Goal: Transaction & Acquisition: Purchase product/service

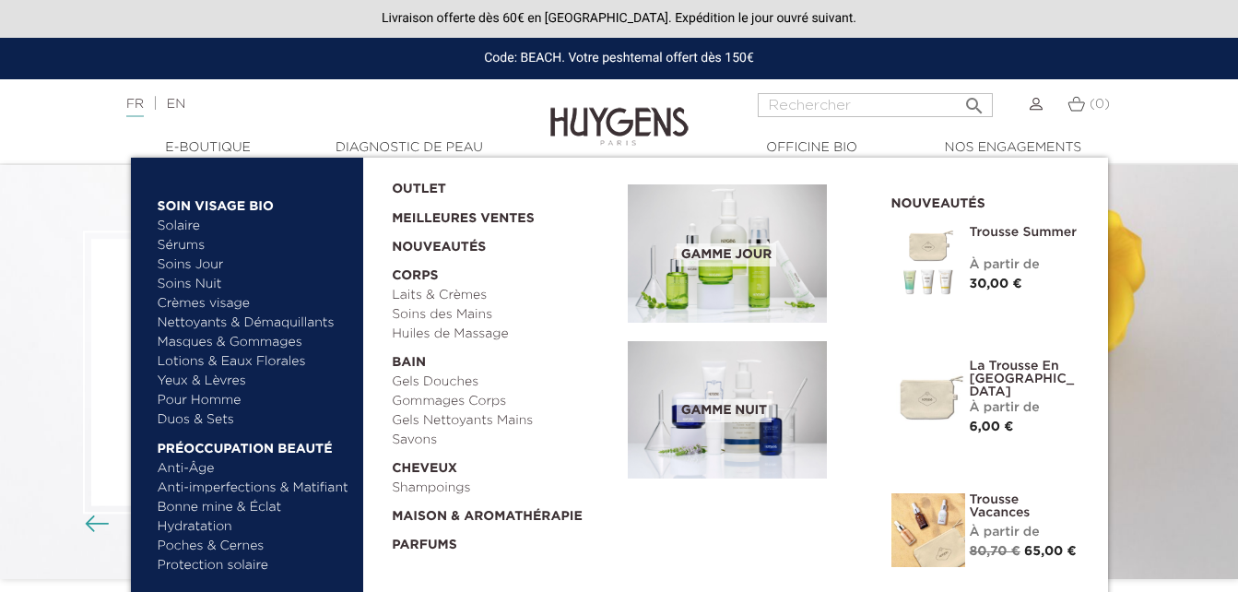
click at [191, 420] on link "Duos & Sets" at bounding box center [254, 419] width 193 height 19
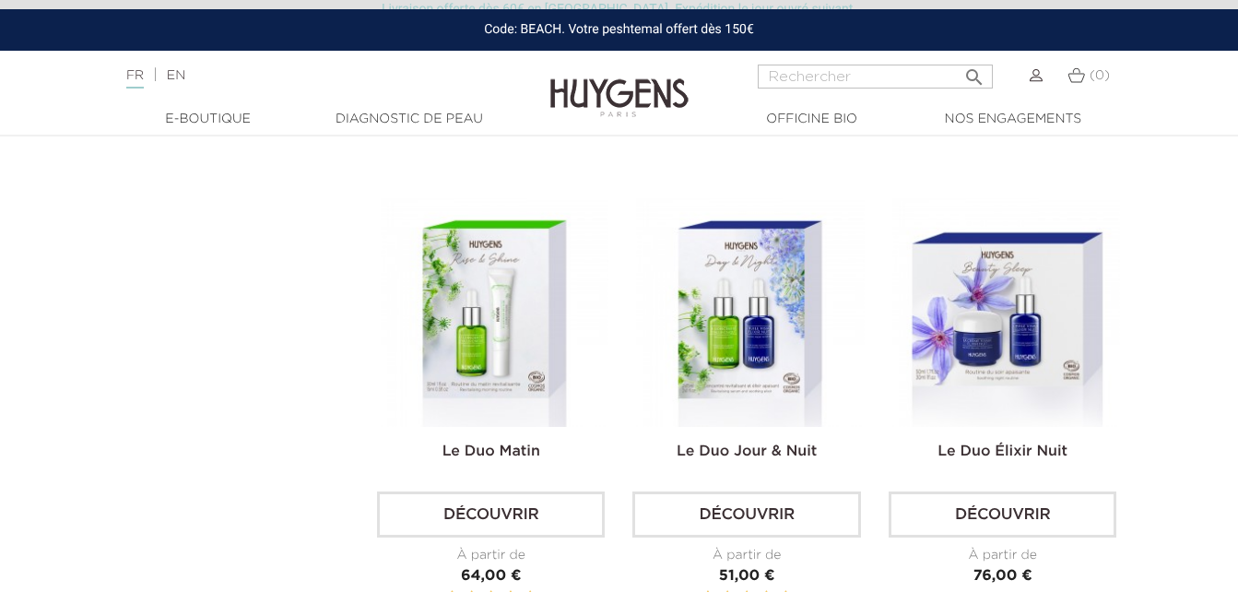
scroll to position [953, 0]
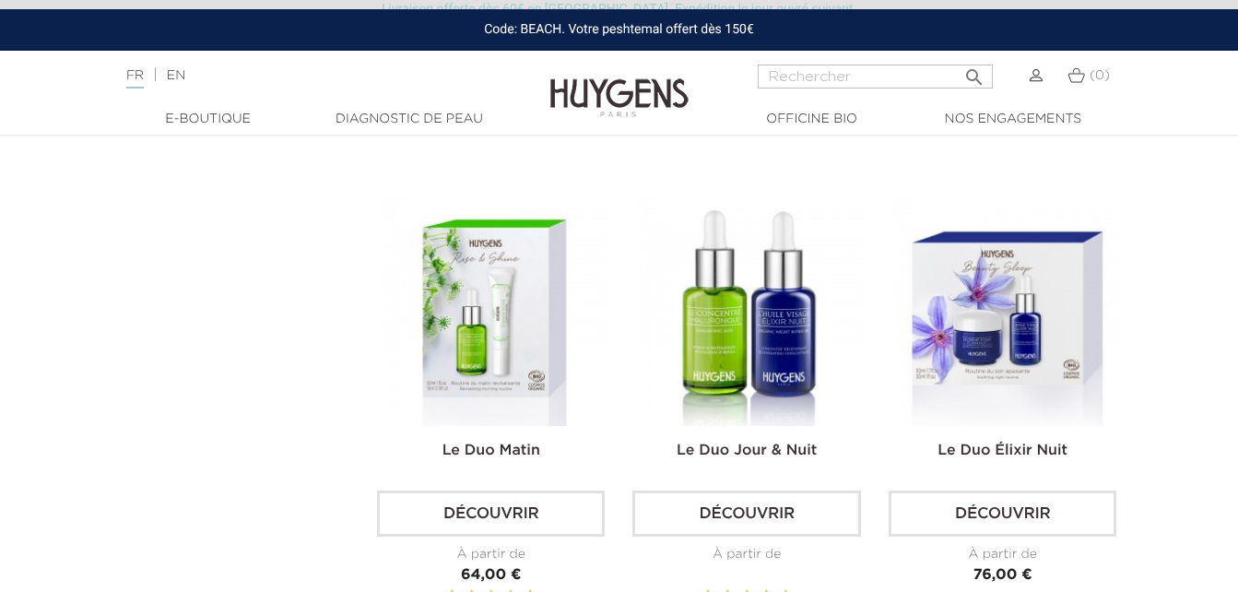
click at [760, 275] on img at bounding box center [750, 311] width 228 height 228
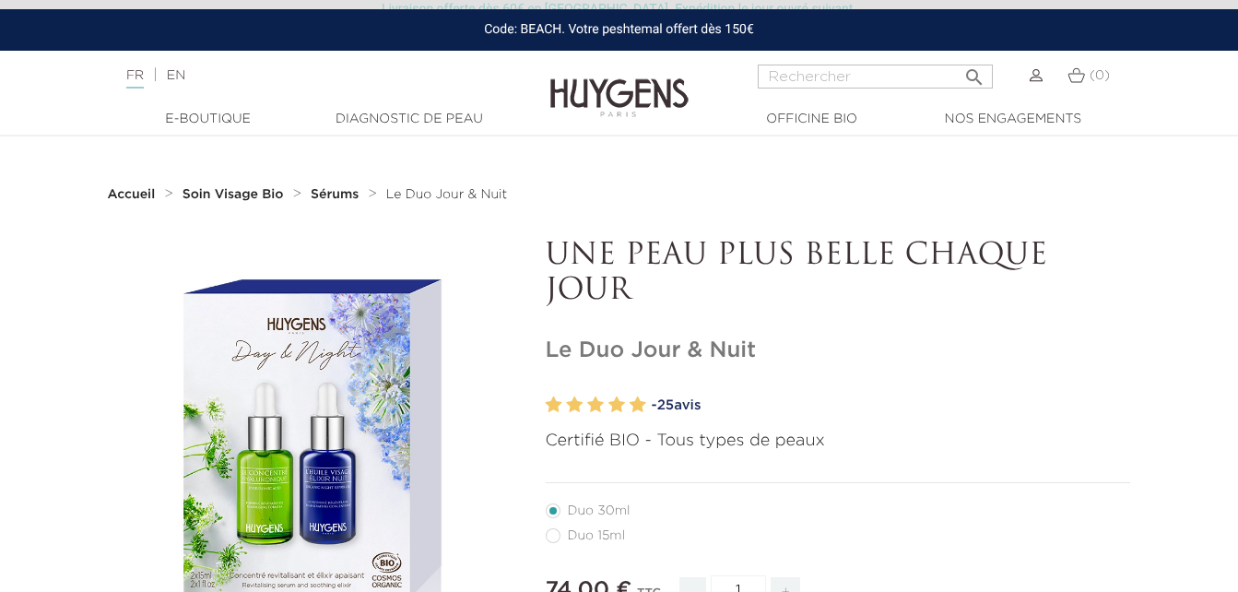
scroll to position [146, 0]
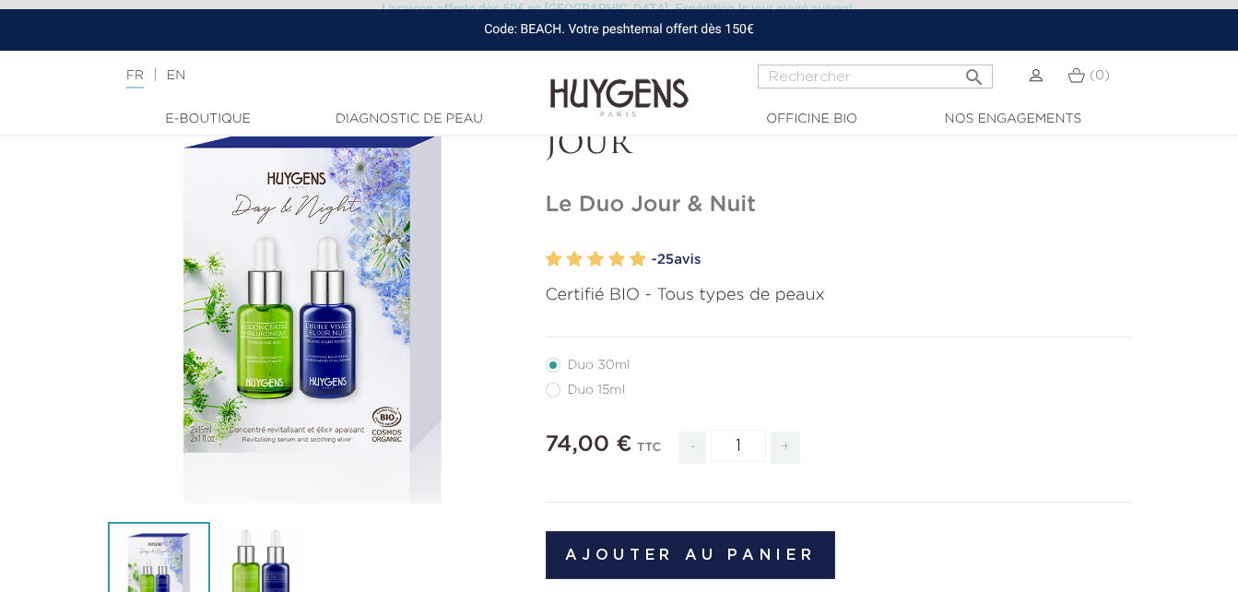
click at [554, 391] on label41"] "Duo 15ml" at bounding box center [597, 390] width 102 height 15
radio input "true"
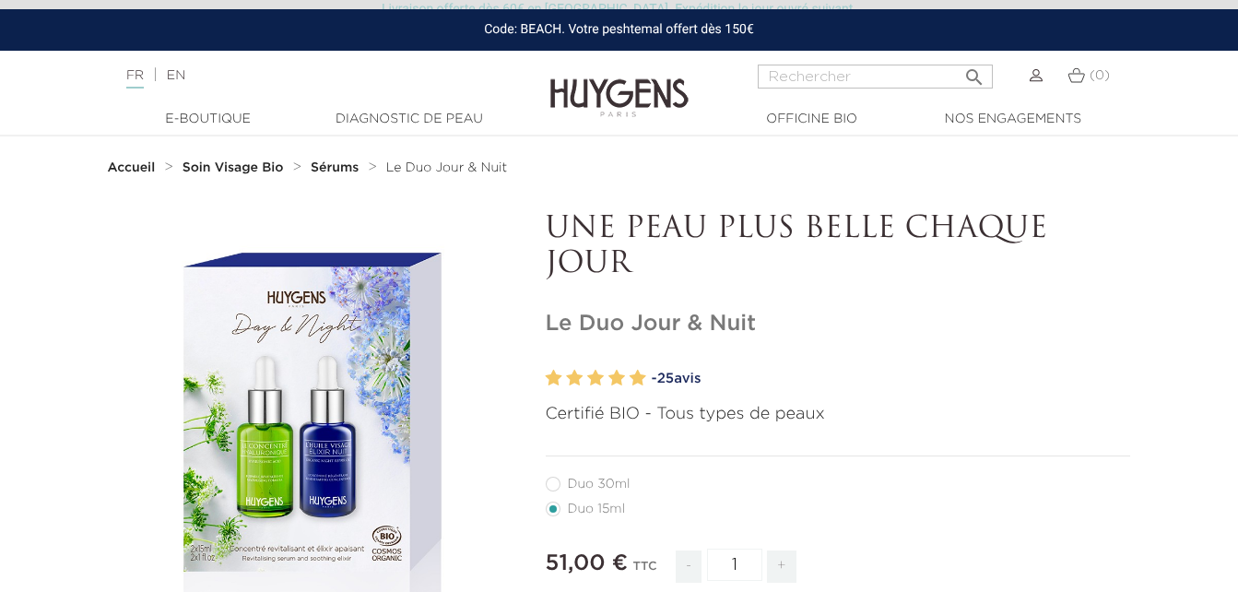
scroll to position [25, 0]
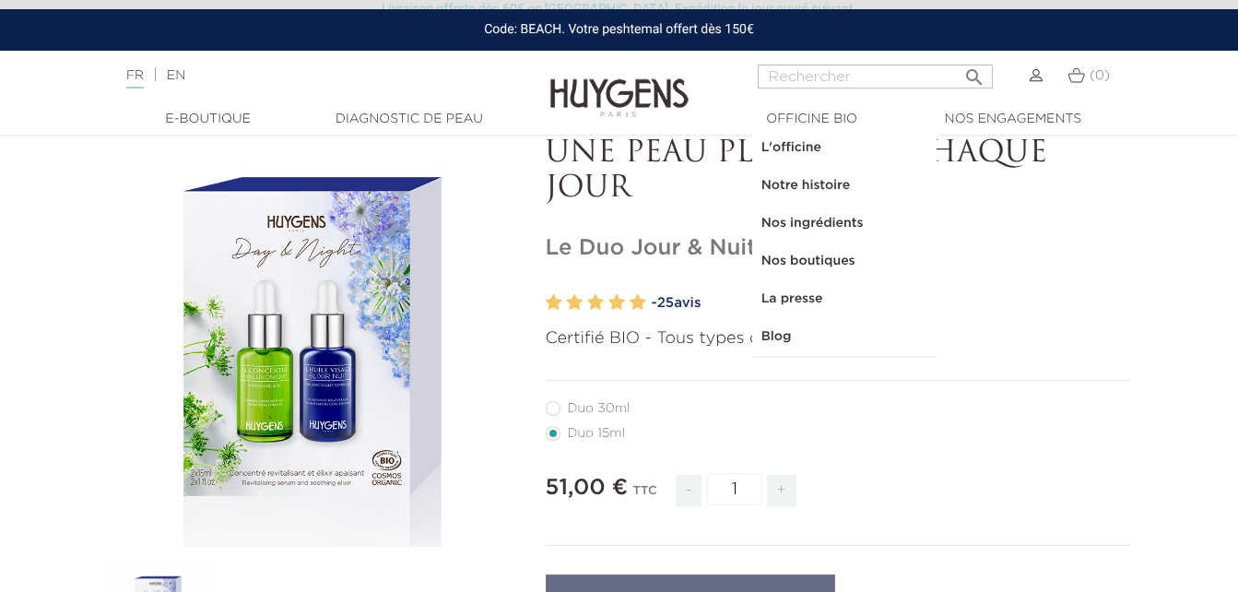
radio input "true"
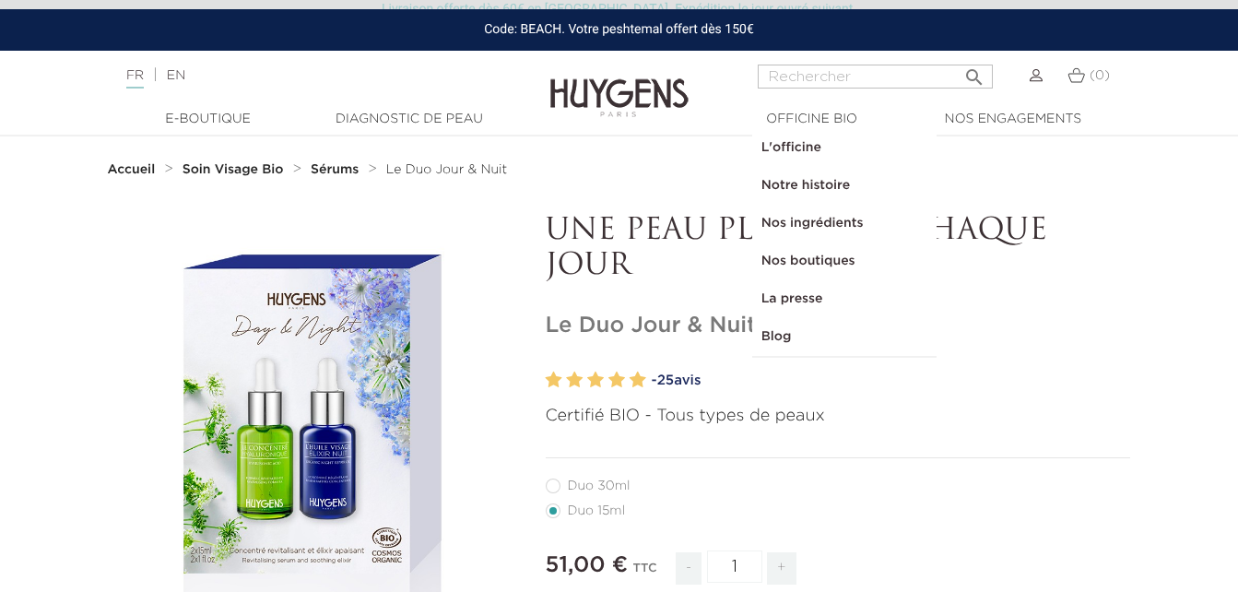
scroll to position [146, 0]
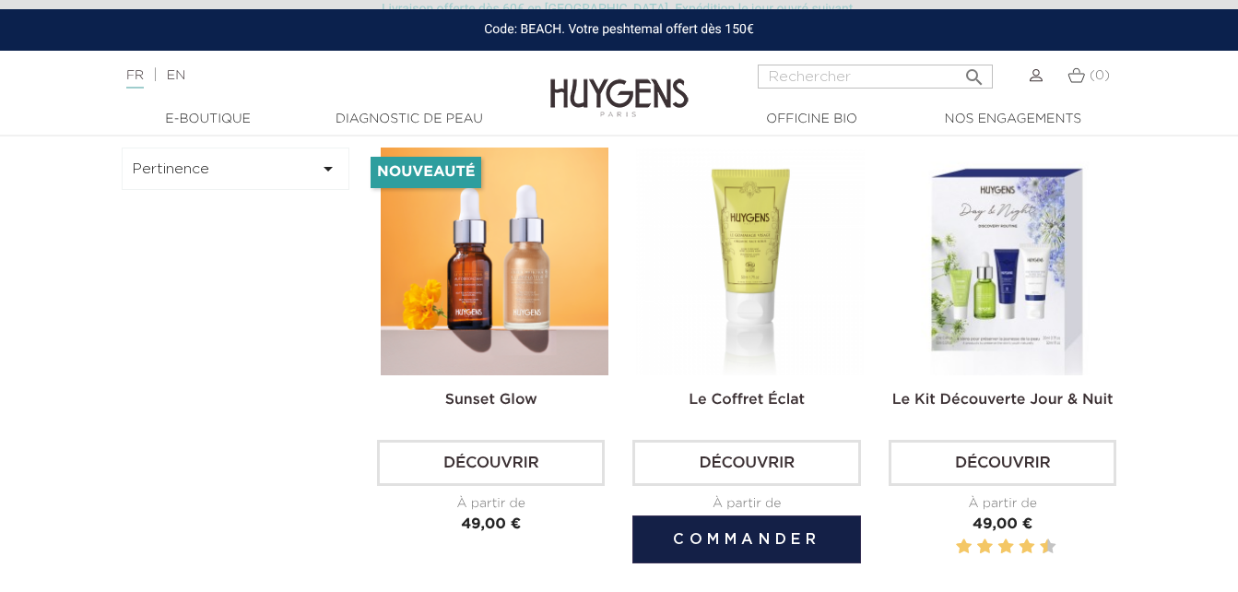
scroll to position [504, 0]
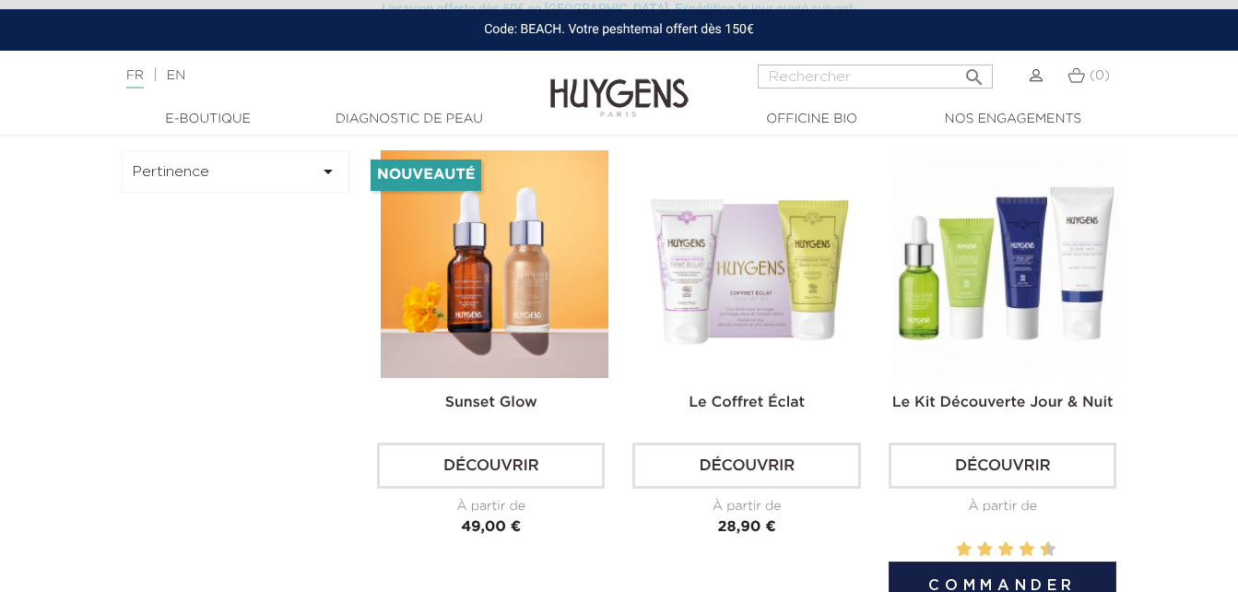
click at [987, 230] on img at bounding box center [1007, 264] width 228 height 228
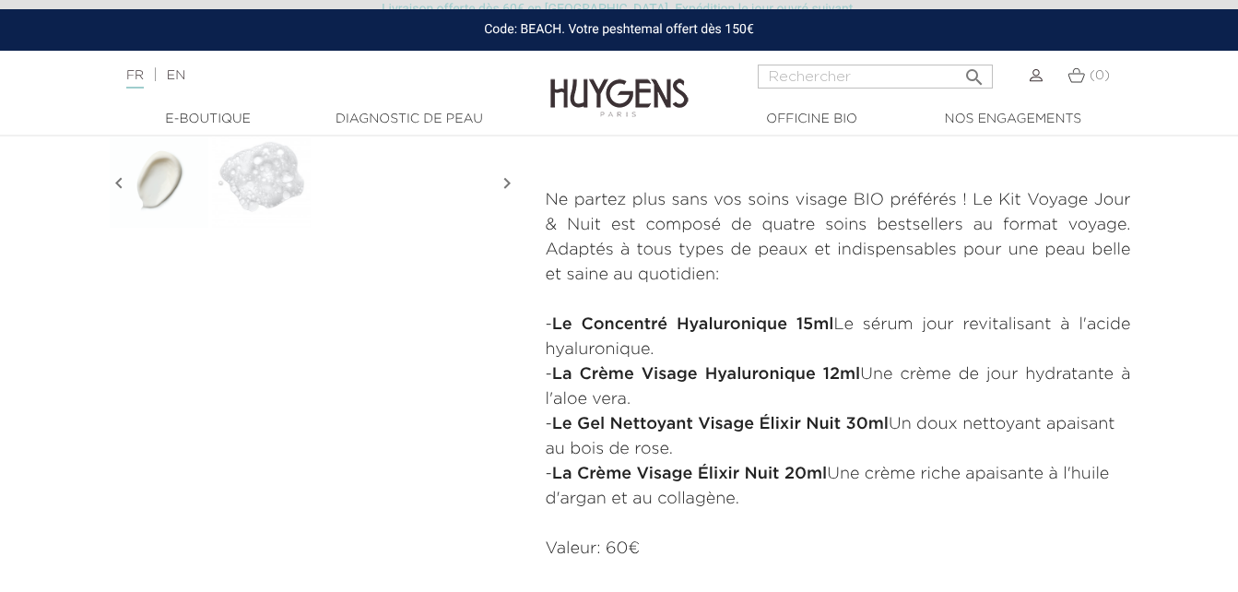
scroll to position [655, 0]
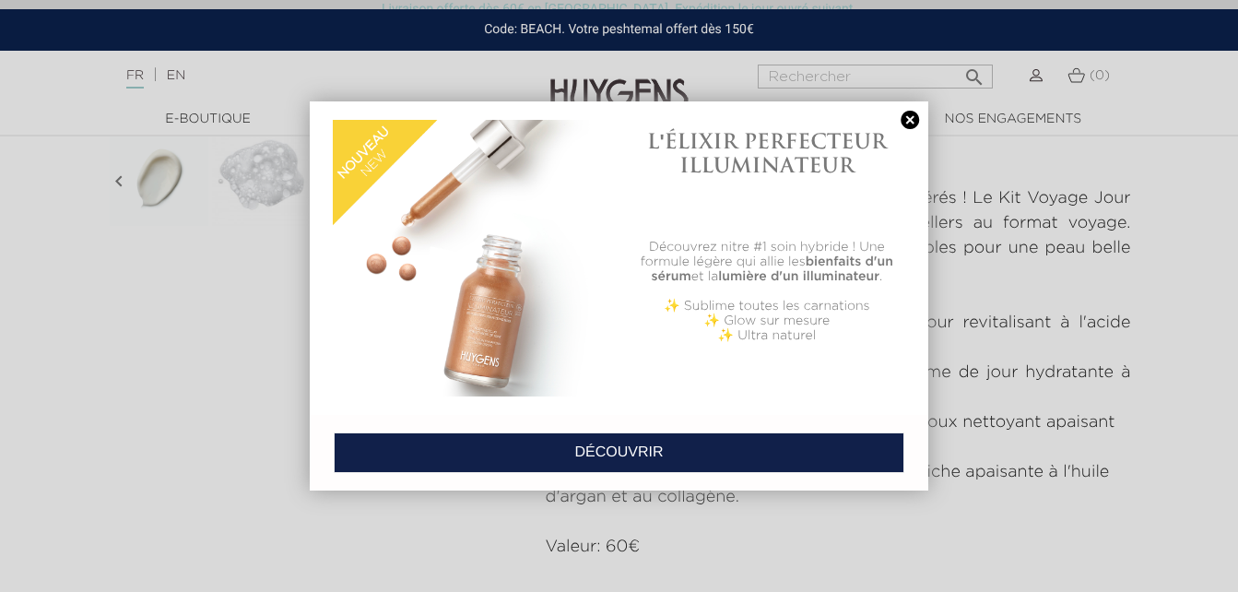
click at [913, 129] on div "L'ÉLIXIR PERFECTEUR ILLUMINATEUR Découvrez nitre #1 soin hybride ! Une formule …" at bounding box center [768, 259] width 296 height 296
click at [909, 120] on link at bounding box center [910, 120] width 26 height 19
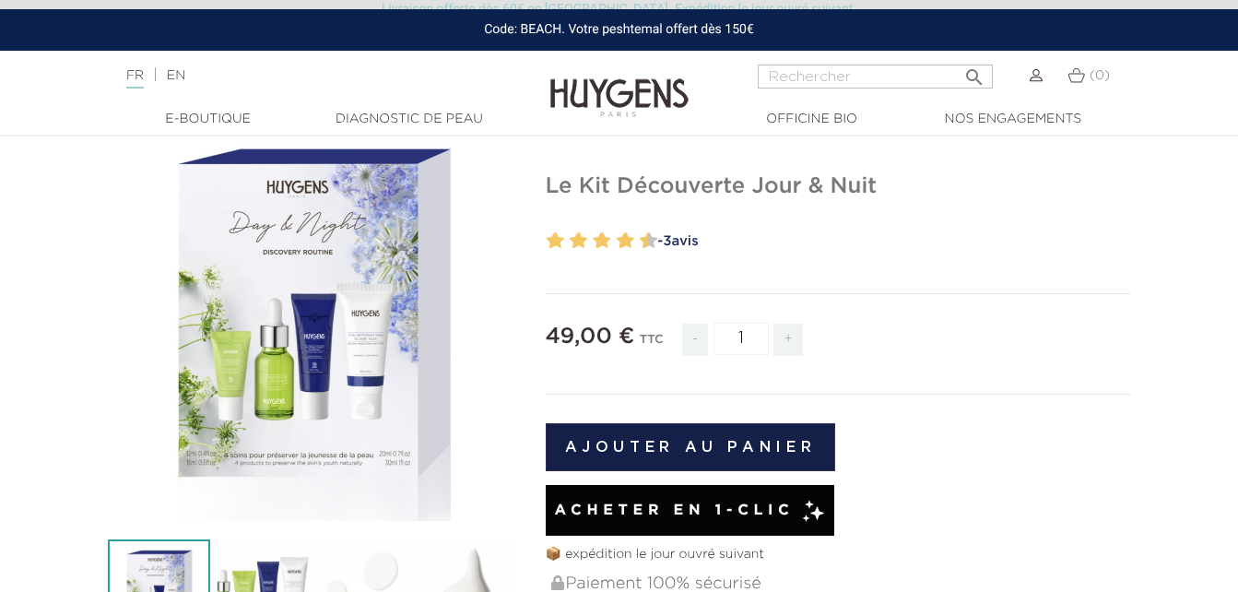
scroll to position [124, 0]
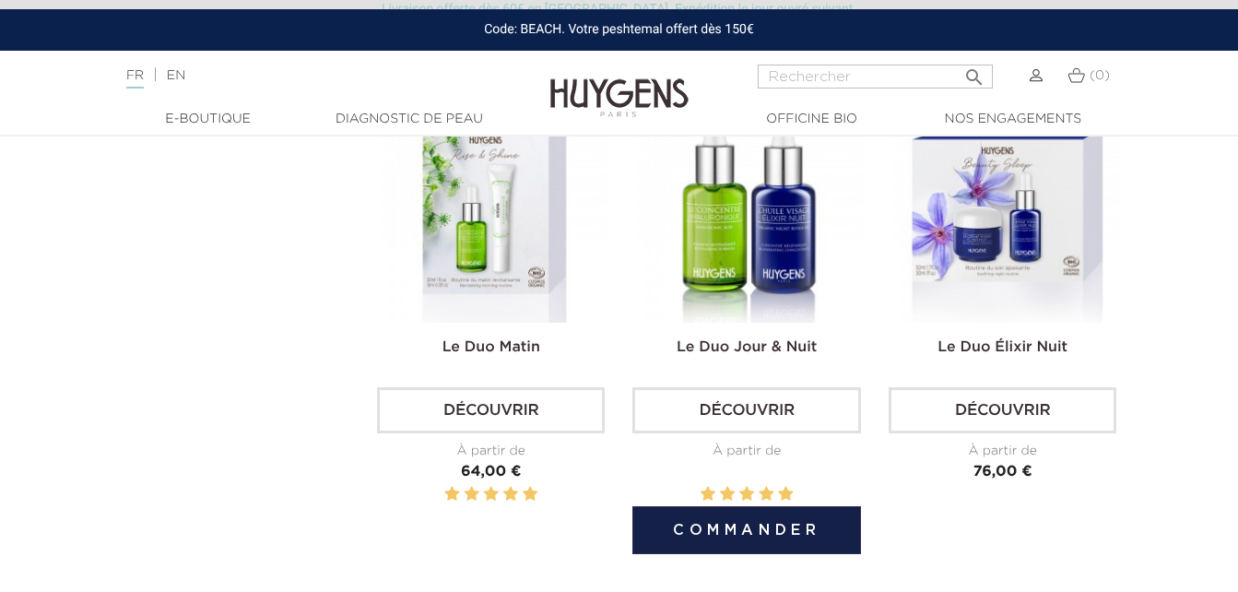
scroll to position [1055, 0]
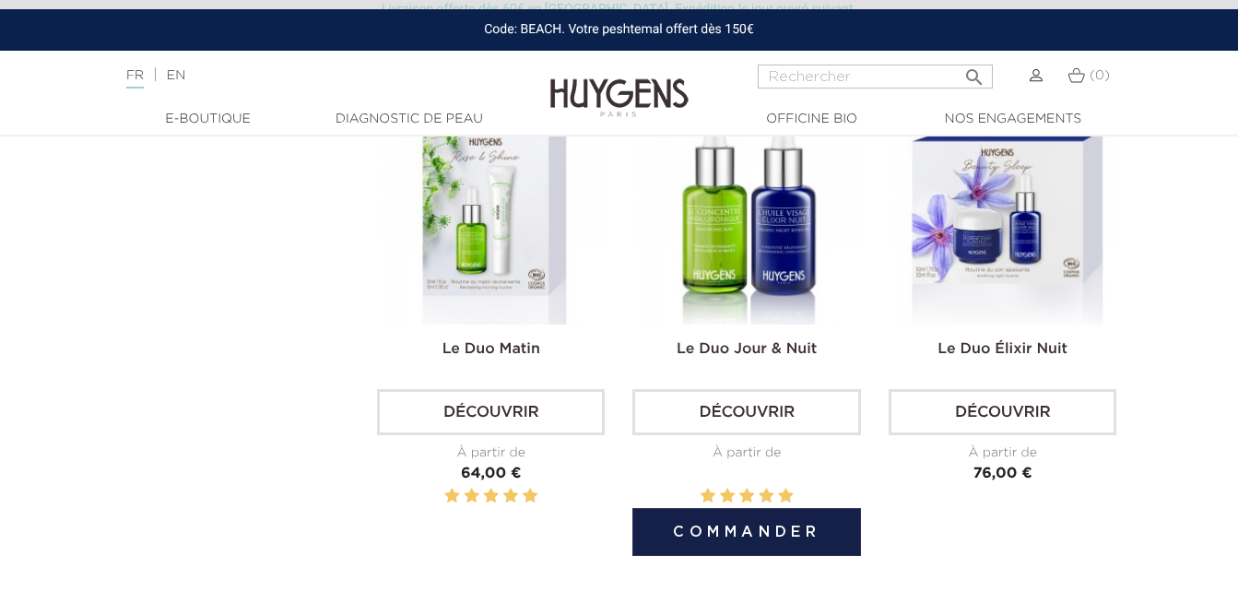
click at [743, 322] on img at bounding box center [750, 210] width 228 height 228
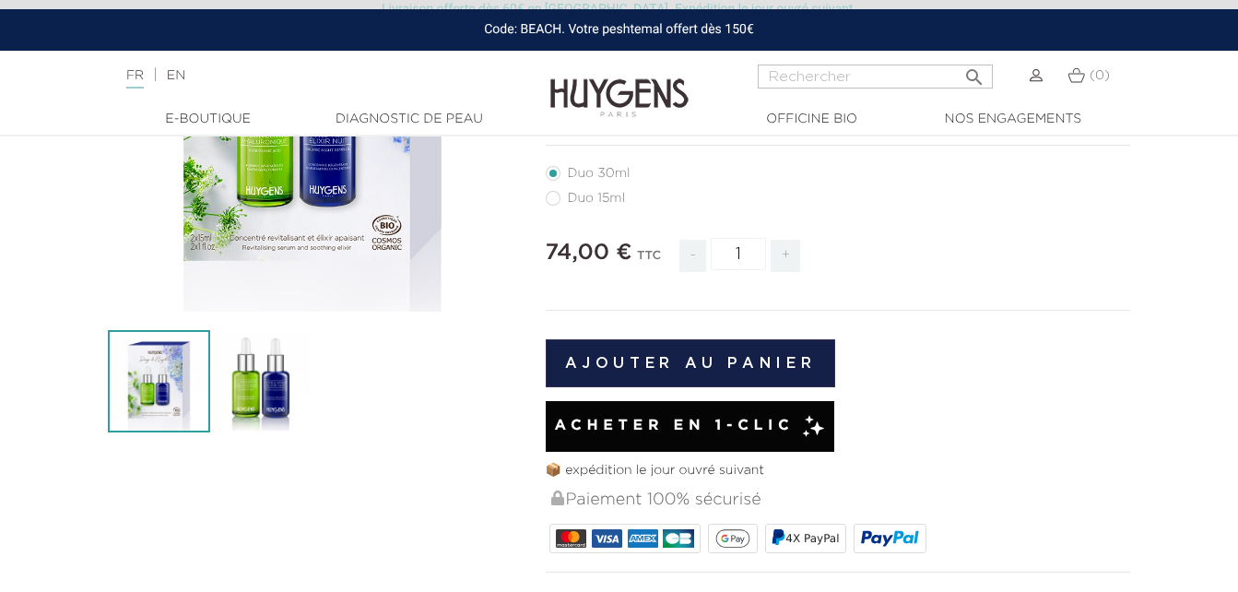
scroll to position [376, 0]
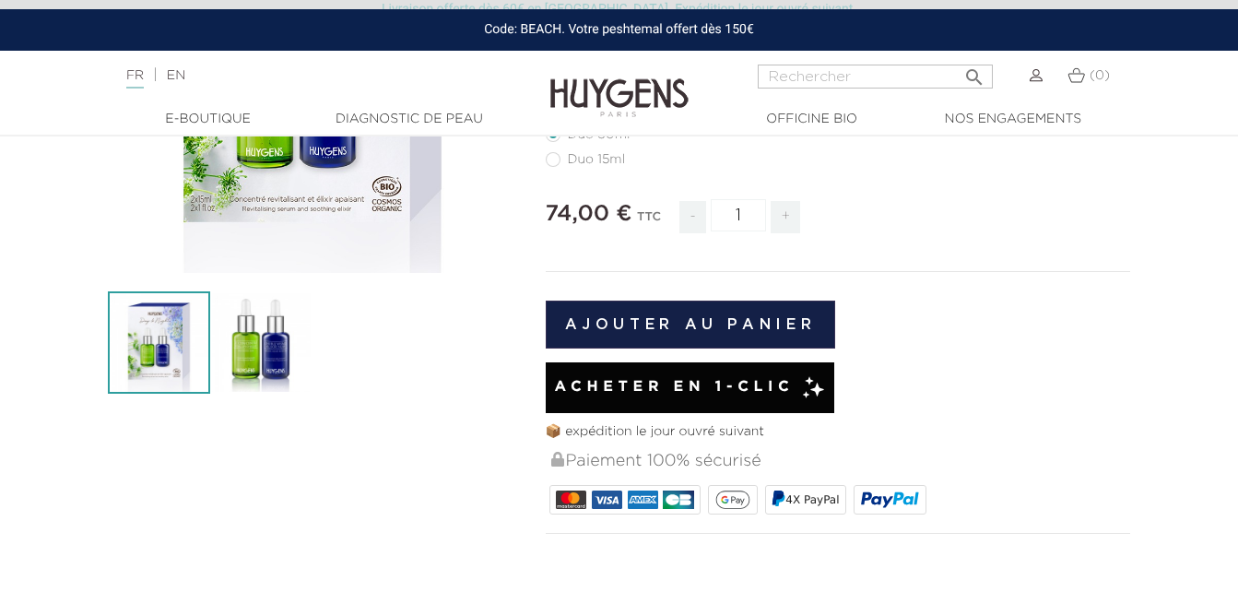
click at [552, 163] on label41"] "Duo 15ml" at bounding box center [597, 159] width 102 height 15
radio input "true"
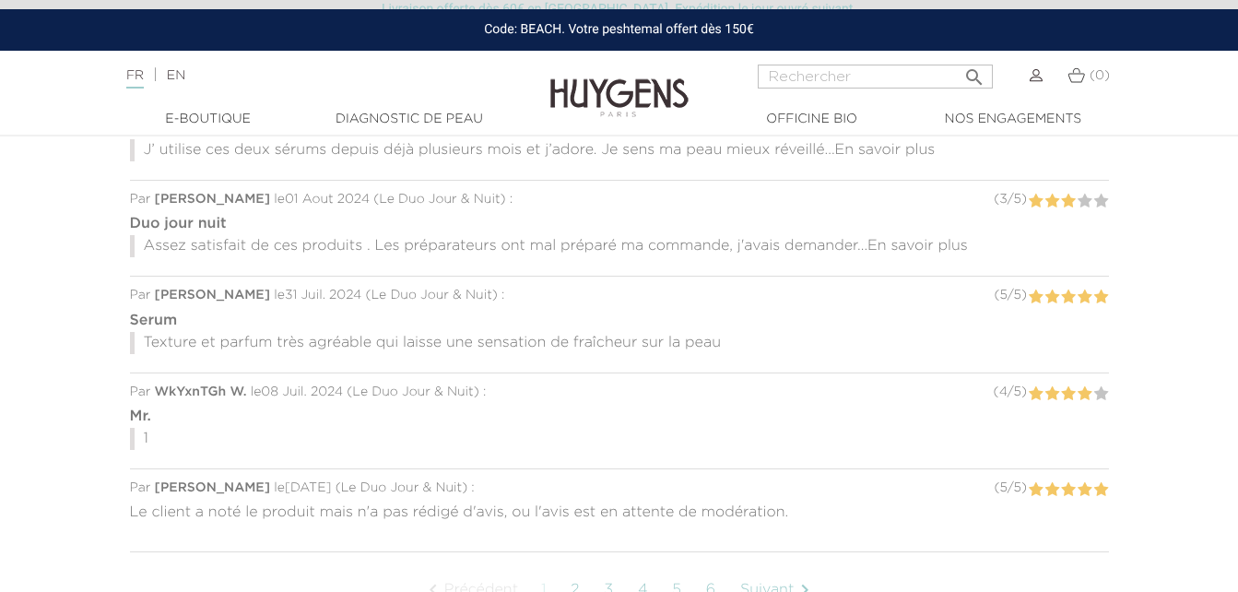
scroll to position [1772, 0]
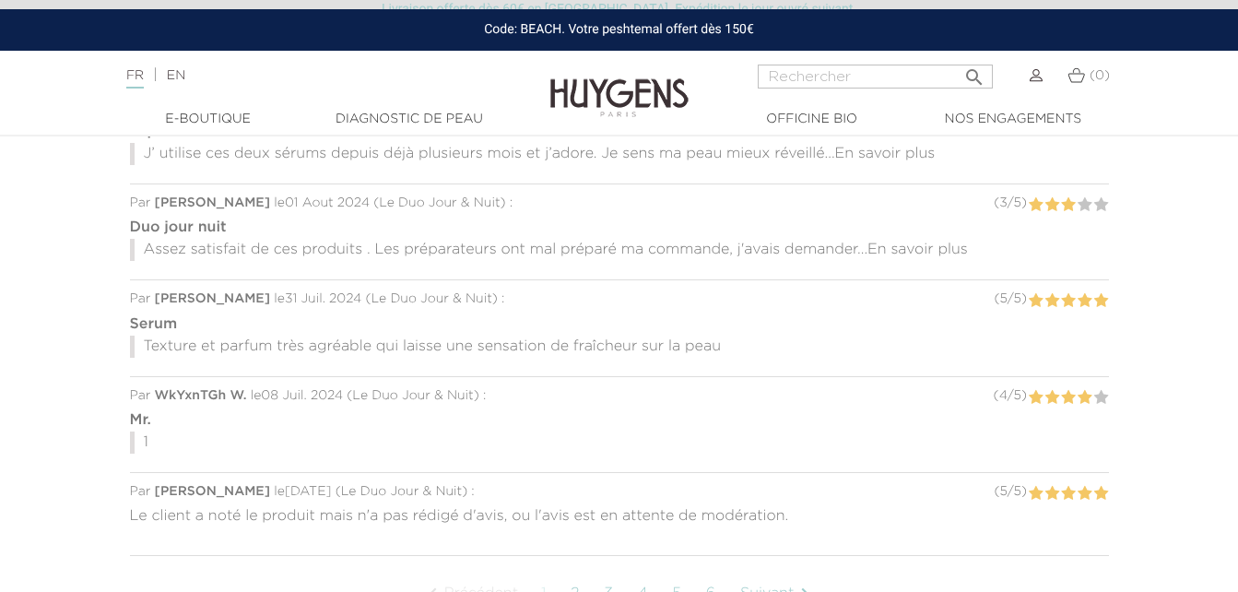
click at [911, 242] on span "En savoir plus" at bounding box center [918, 249] width 101 height 15
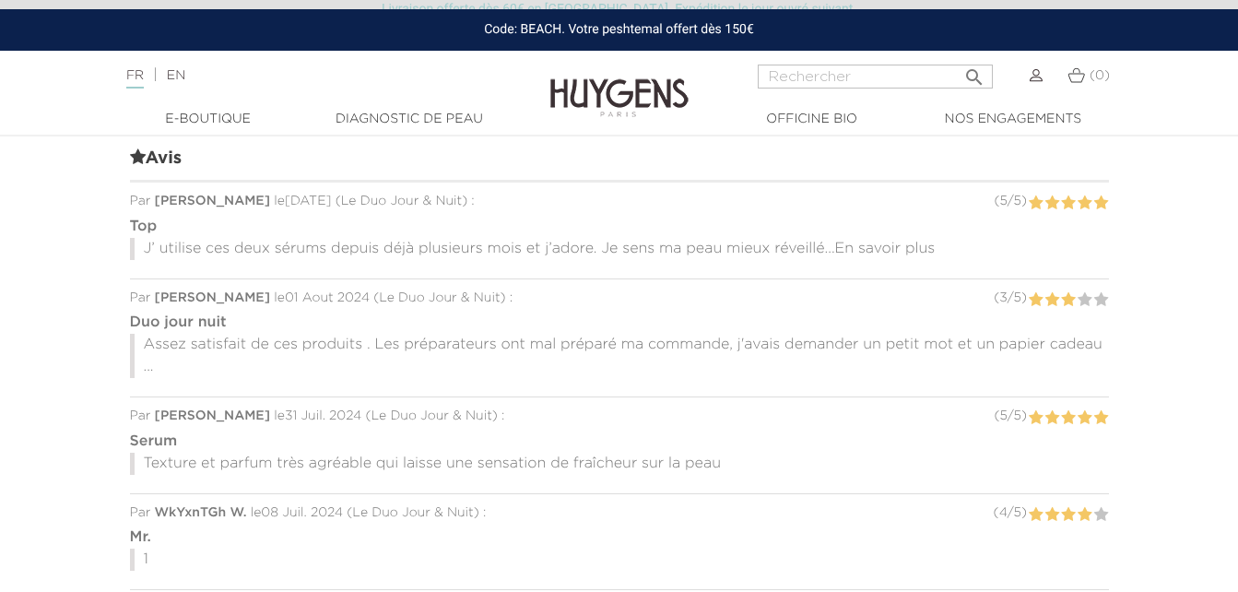
scroll to position [1676, 0]
click at [885, 242] on span "En savoir plus" at bounding box center [885, 249] width 101 height 15
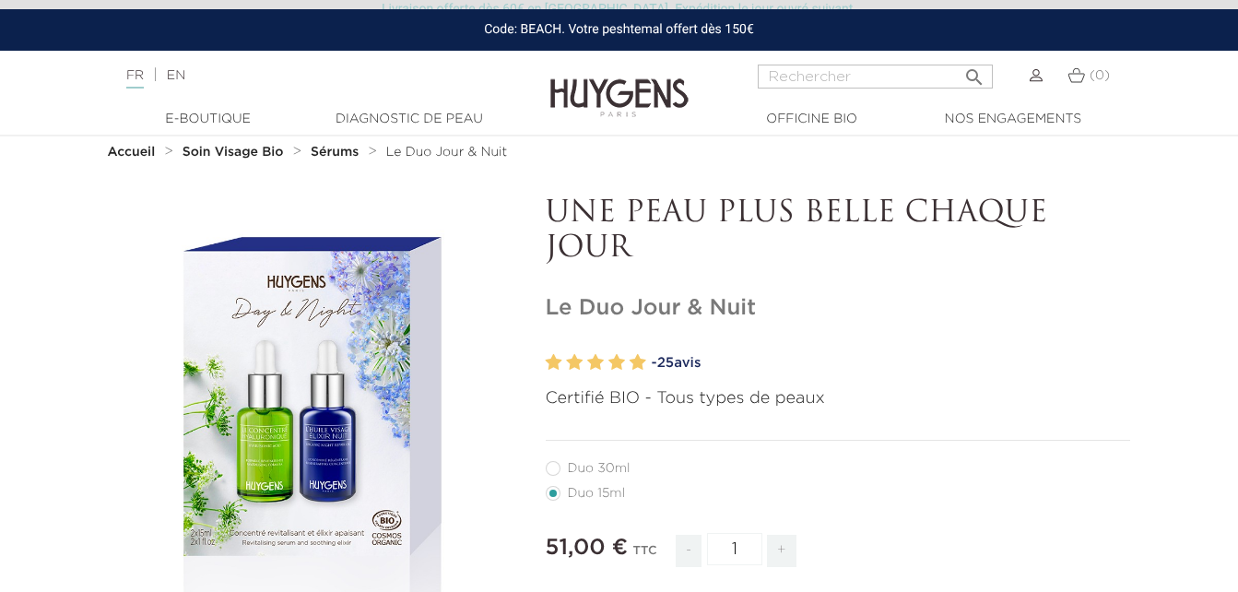
scroll to position [0, 0]
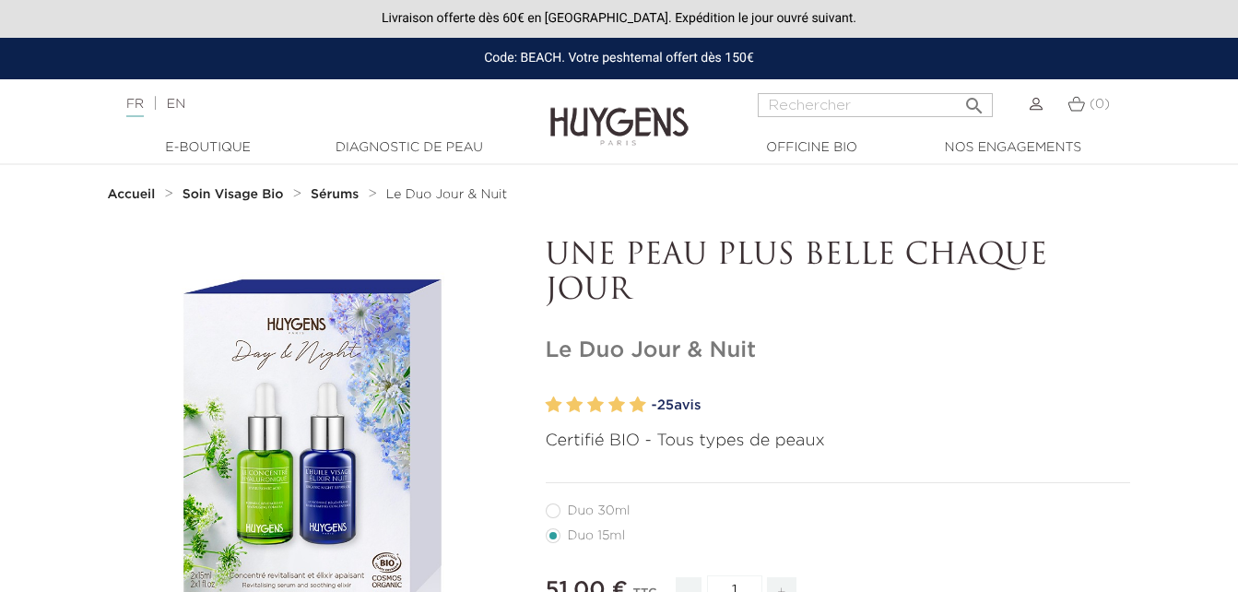
radio input "true"
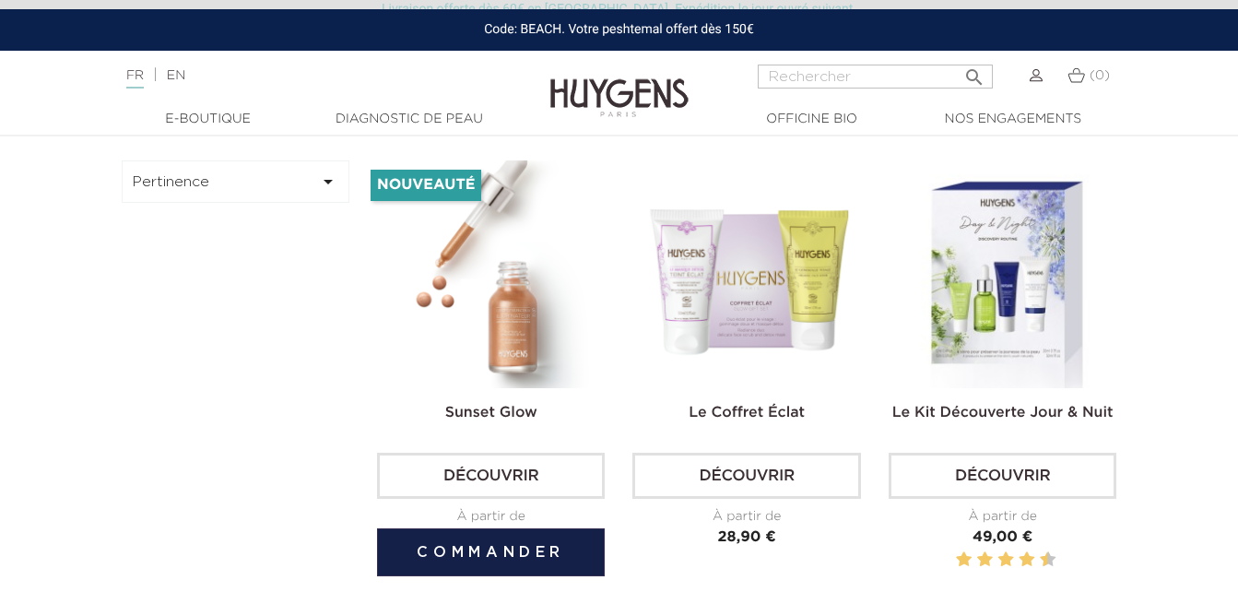
scroll to position [495, 0]
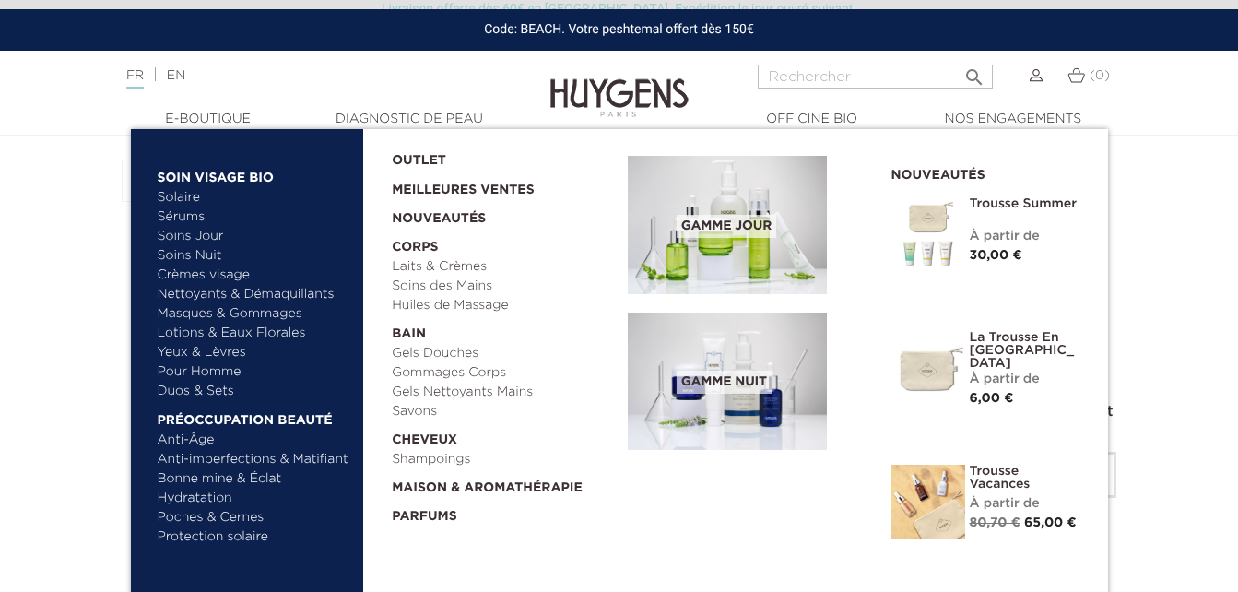
click at [221, 173] on link "  Soin Visage Bio" at bounding box center [254, 174] width 193 height 30
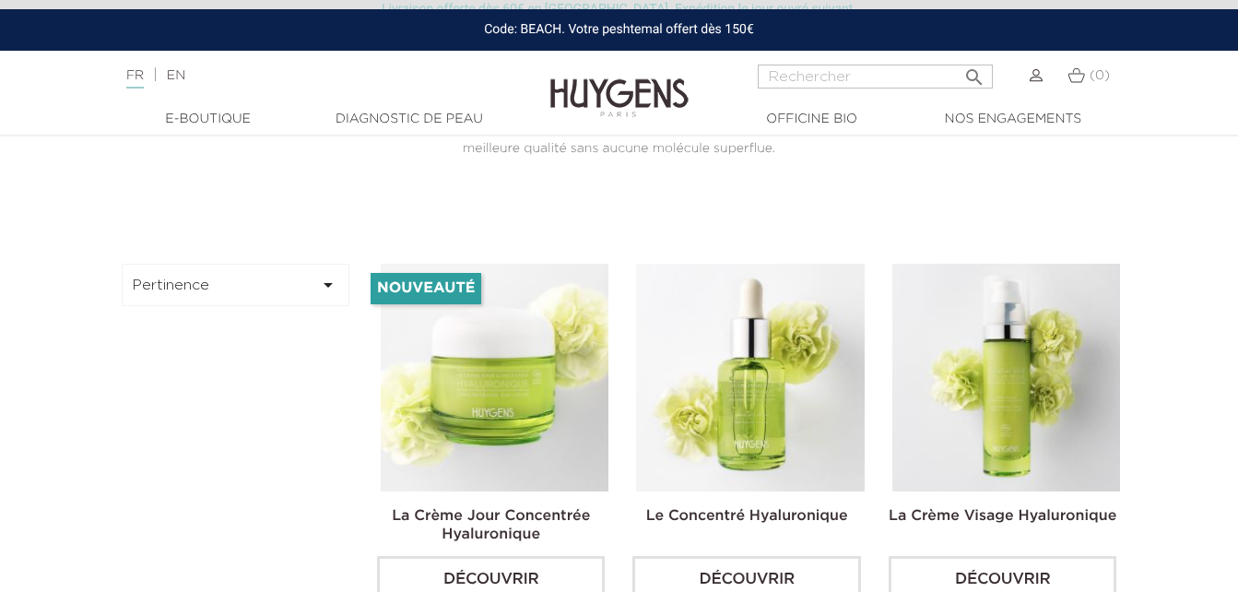
scroll to position [431, 0]
click at [218, 285] on button "Pertinence " at bounding box center [236, 284] width 229 height 42
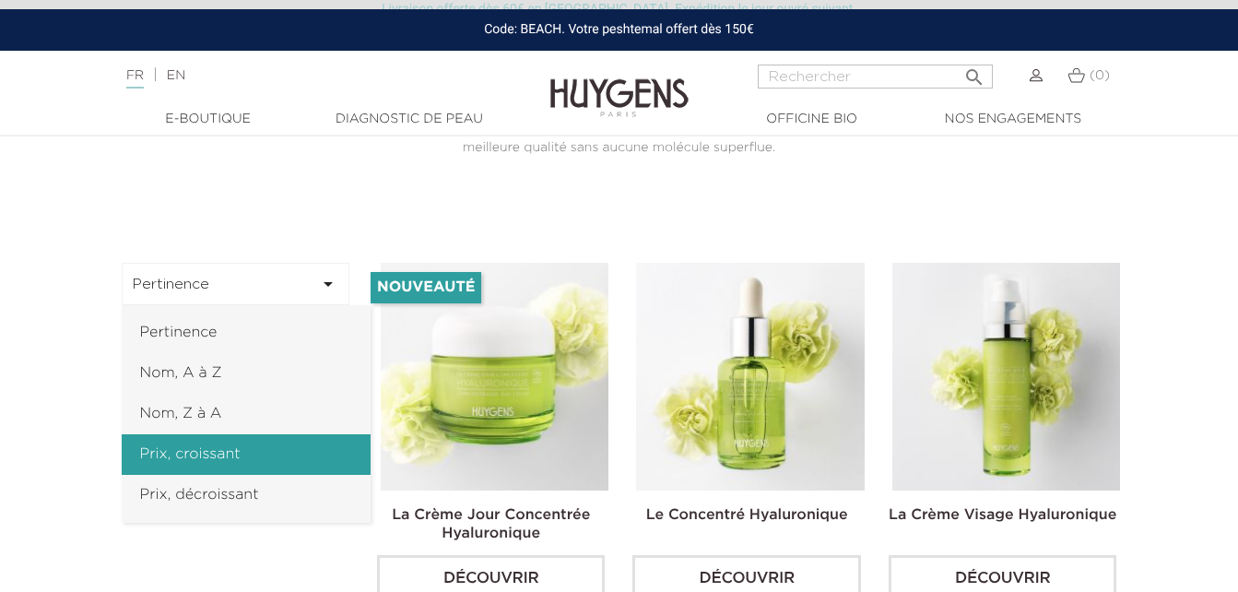
click at [243, 441] on link "Prix, croissant" at bounding box center [246, 454] width 249 height 41
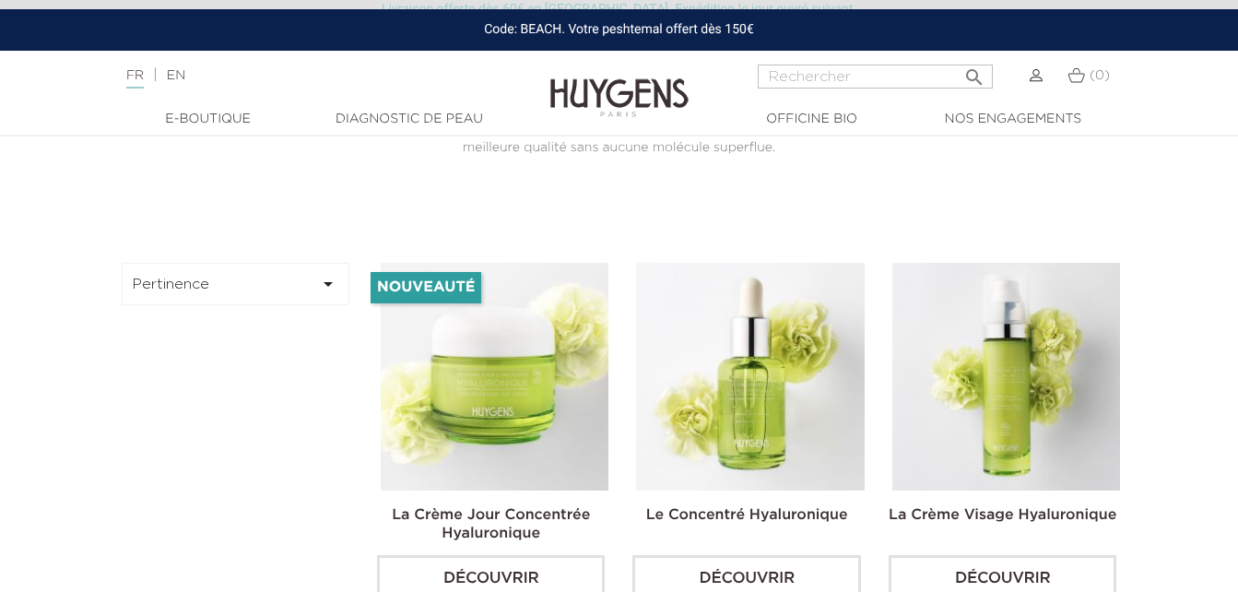
click at [274, 287] on button "Pertinence " at bounding box center [236, 284] width 229 height 42
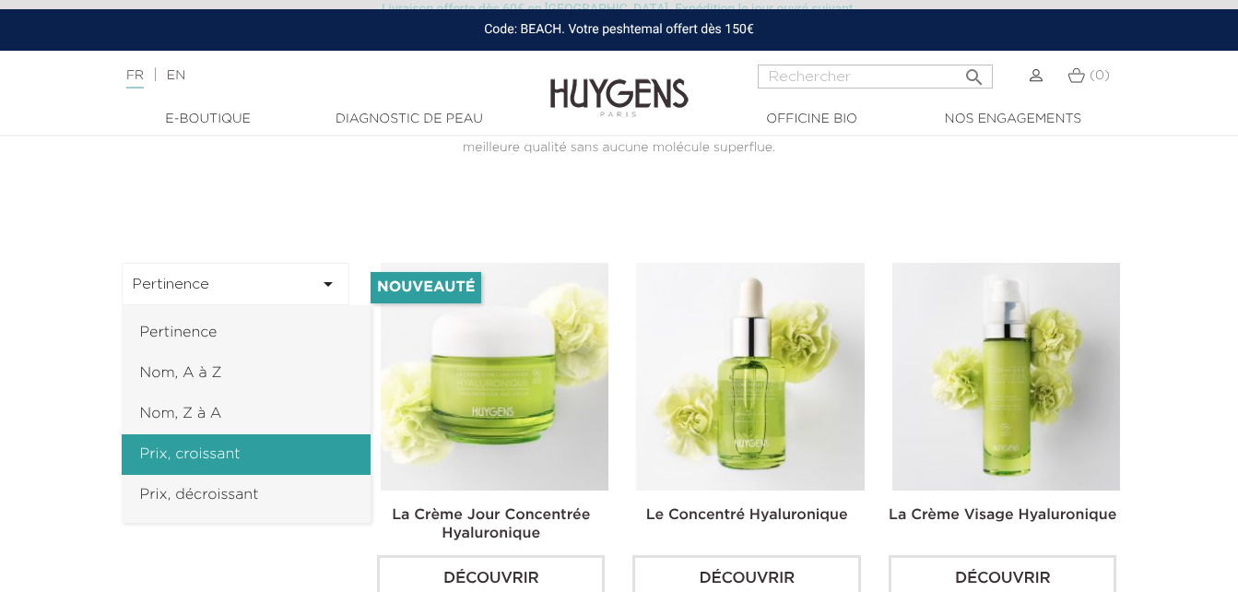
click at [246, 448] on link "Prix, croissant" at bounding box center [246, 454] width 249 height 41
